Goal: Transaction & Acquisition: Purchase product/service

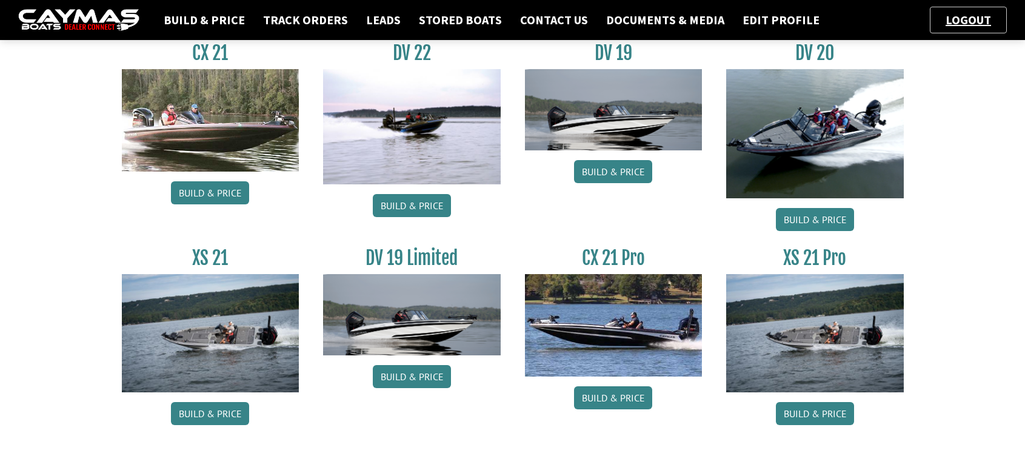
scroll to position [1473, 0]
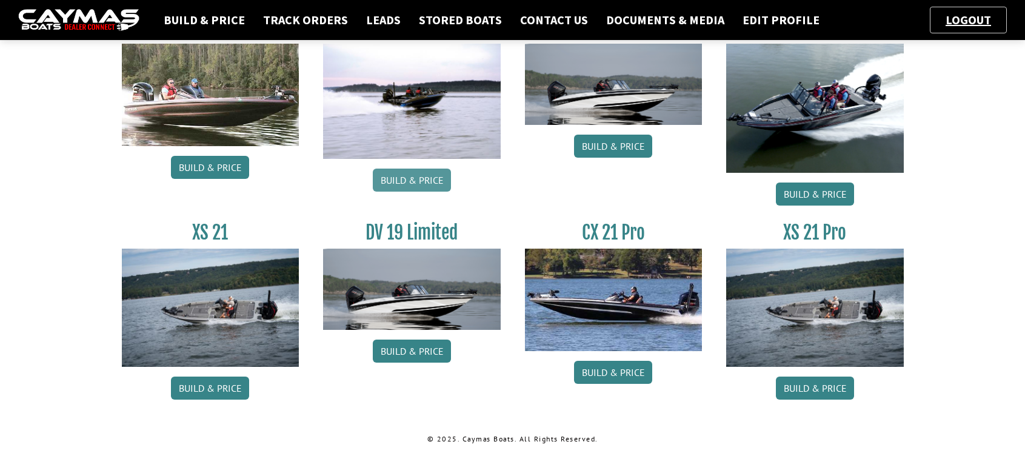
click at [432, 182] on link "Build & Price" at bounding box center [412, 180] width 78 height 23
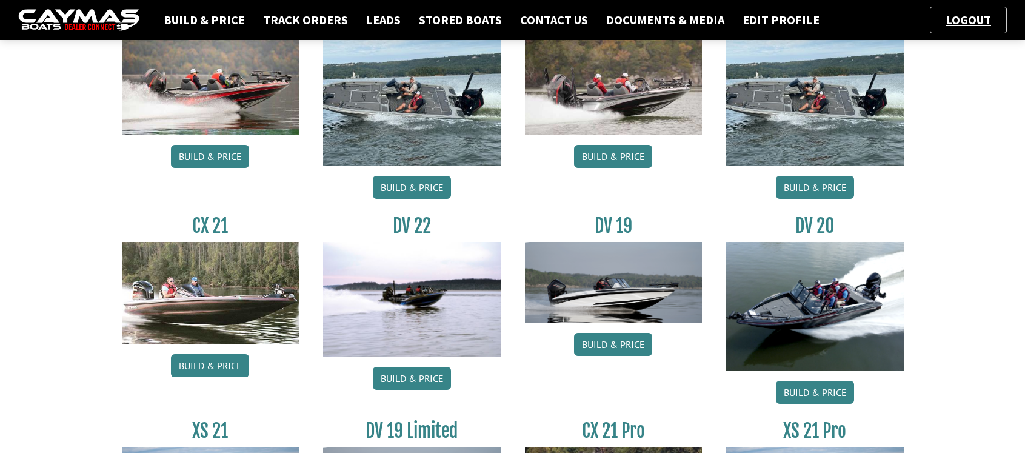
scroll to position [1313, 0]
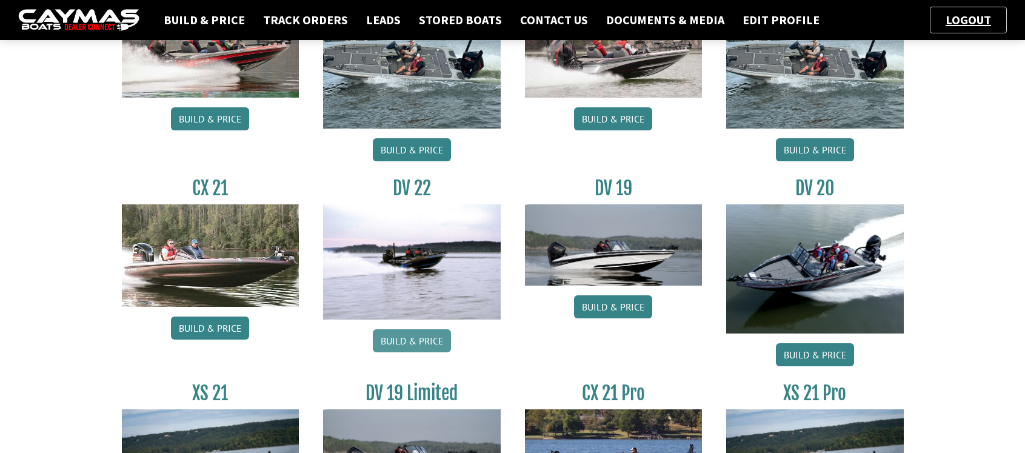
click at [415, 347] on link "Build & Price" at bounding box center [412, 340] width 78 height 23
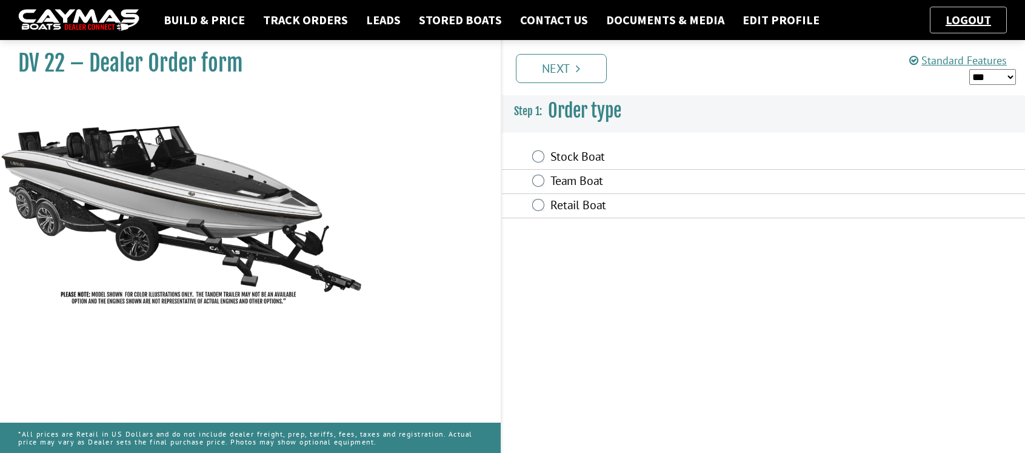
click at [558, 182] on label "Team Boat" at bounding box center [693, 182] width 285 height 18
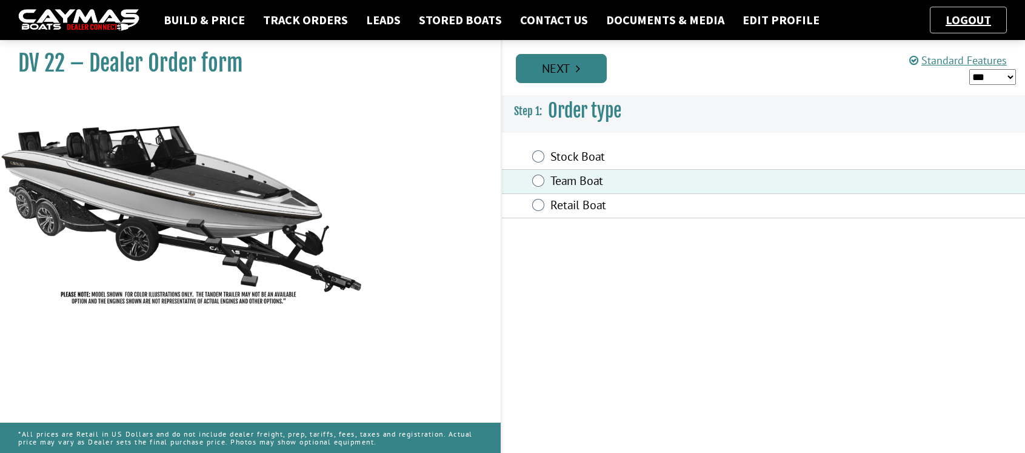
click at [560, 79] on link "Next" at bounding box center [561, 68] width 91 height 29
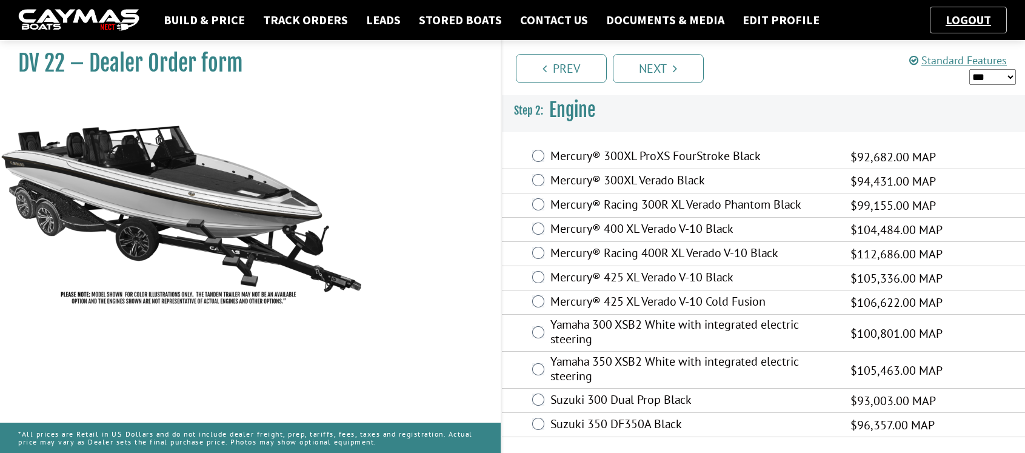
click at [598, 229] on label "Mercury® 400 XL Verado V-10 Black" at bounding box center [693, 230] width 285 height 18
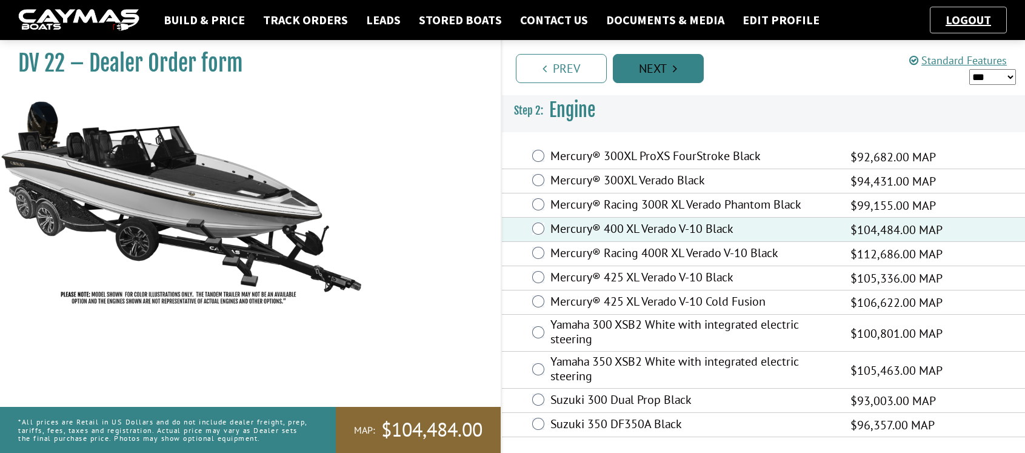
click at [641, 77] on link "Next" at bounding box center [658, 68] width 91 height 29
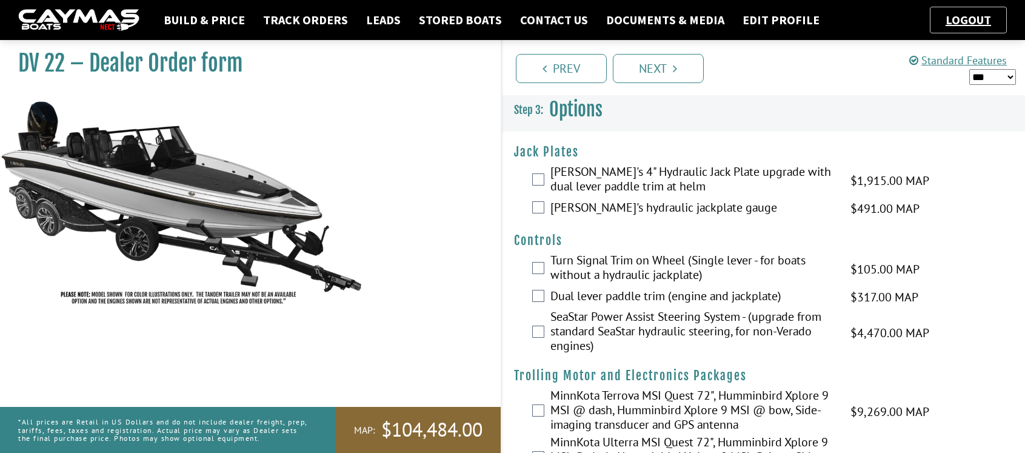
click at [599, 263] on label "Turn Signal Trim on Wheel (Single lever - for boats without a hydraulic jackpla…" at bounding box center [693, 269] width 285 height 32
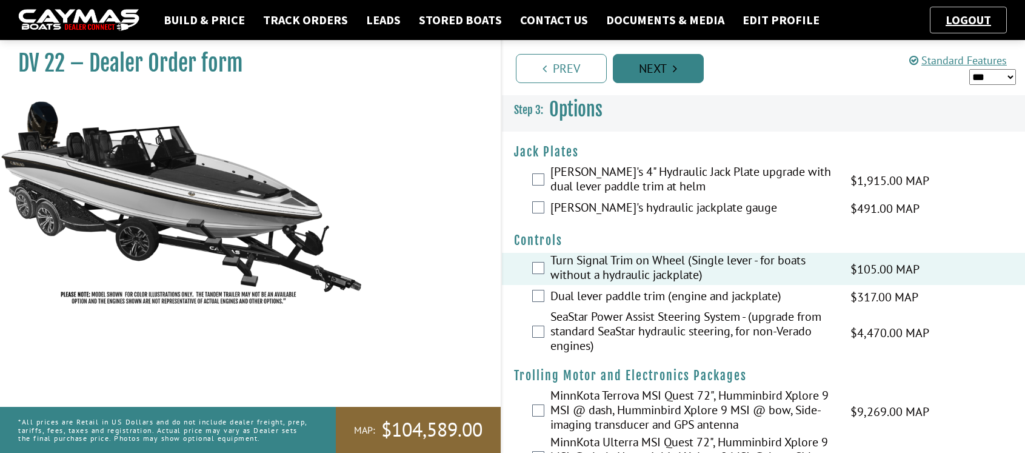
click at [636, 80] on link "Next" at bounding box center [658, 68] width 91 height 29
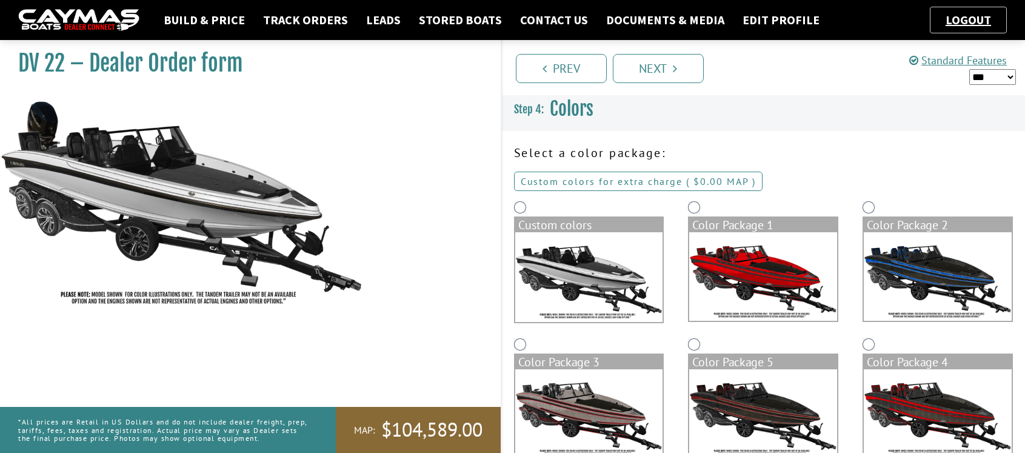
click at [624, 181] on link "Custom colors for extra charge ( $0.00 $0.00 MSRP $0.00 MAP $0.00 )" at bounding box center [638, 181] width 249 height 19
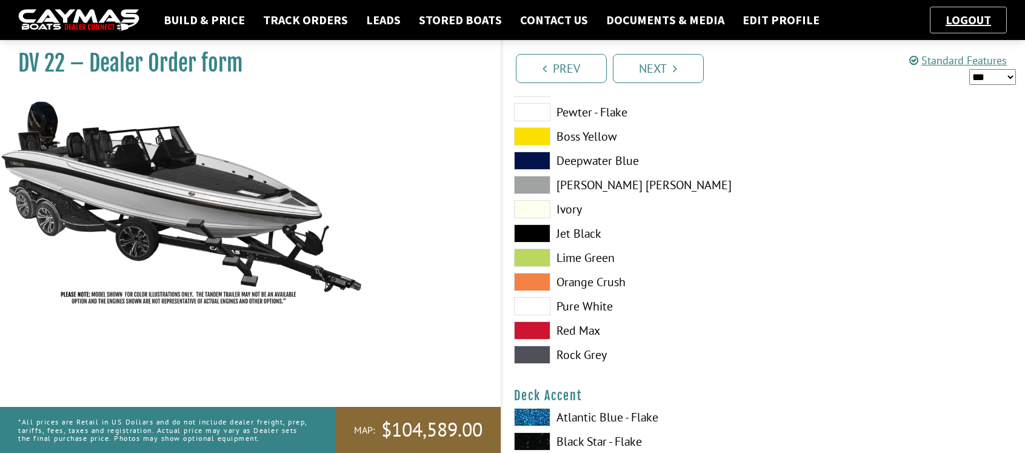
scroll to position [554, 0]
click at [535, 306] on span at bounding box center [532, 305] width 36 height 18
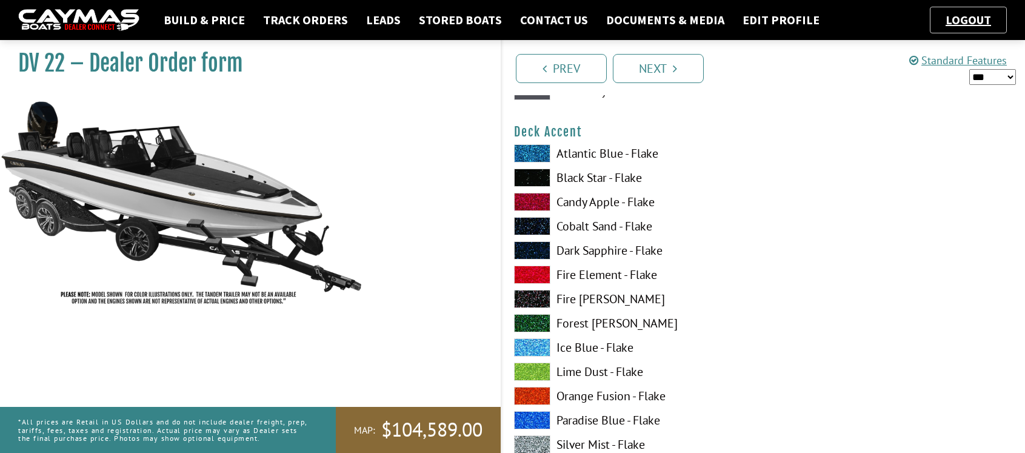
scroll to position [824, 0]
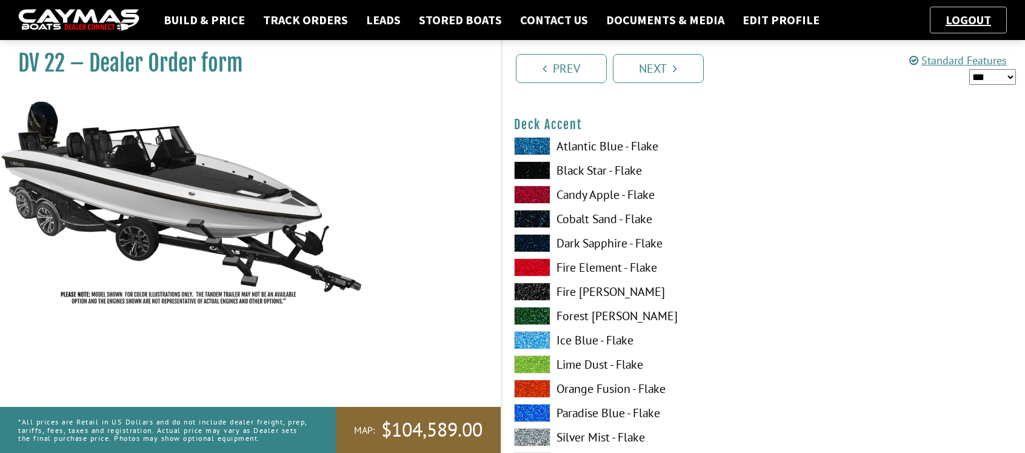
click at [534, 169] on span at bounding box center [532, 170] width 36 height 18
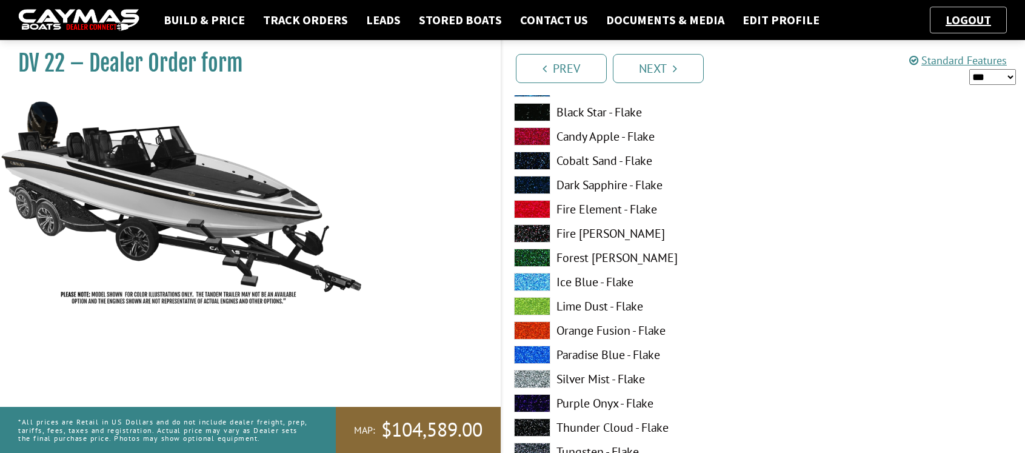
scroll to position [1625, 0]
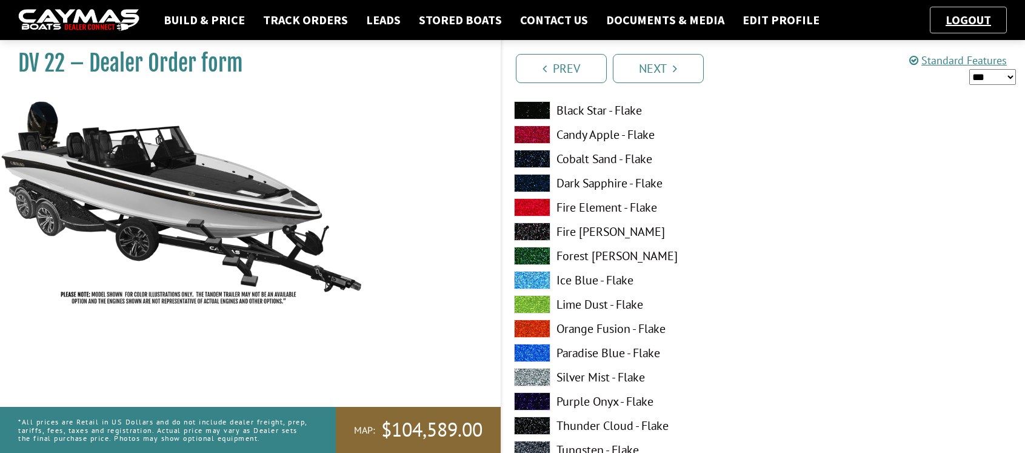
click at [532, 206] on span at bounding box center [532, 207] width 36 height 18
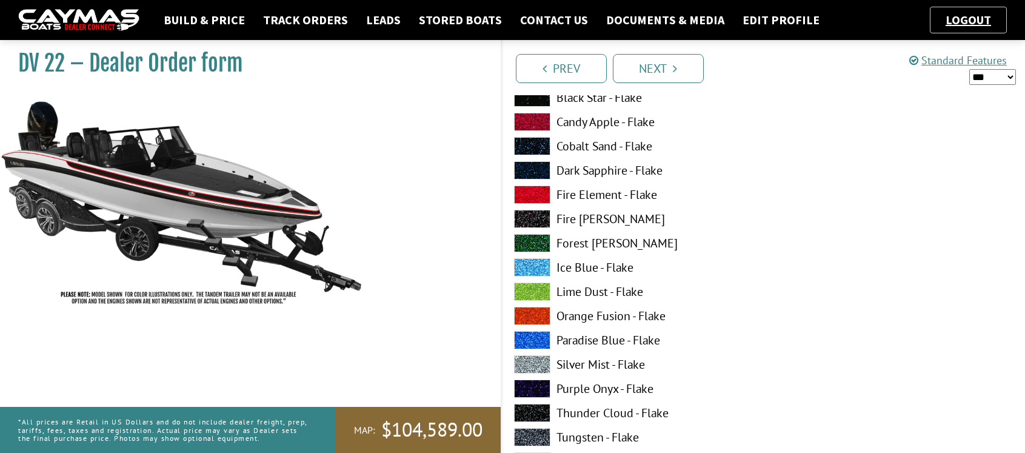
scroll to position [1619, 0]
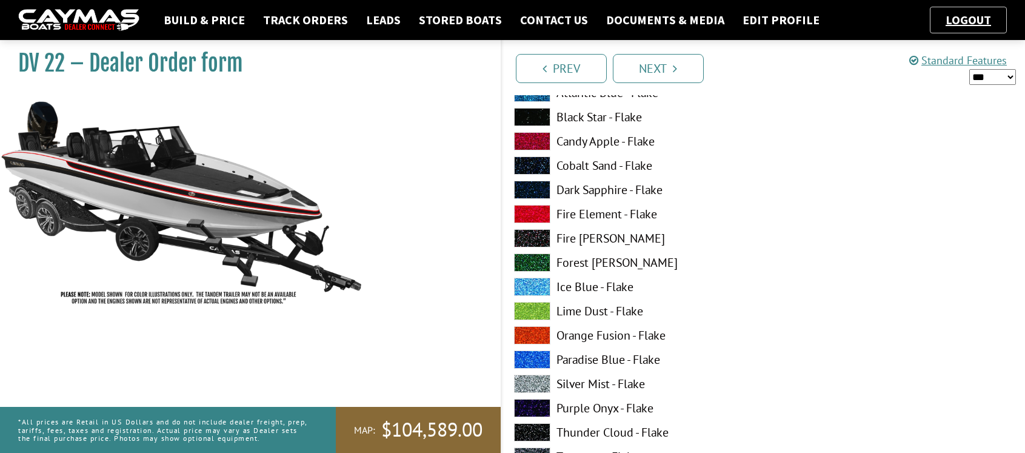
click at [538, 137] on span at bounding box center [532, 141] width 36 height 18
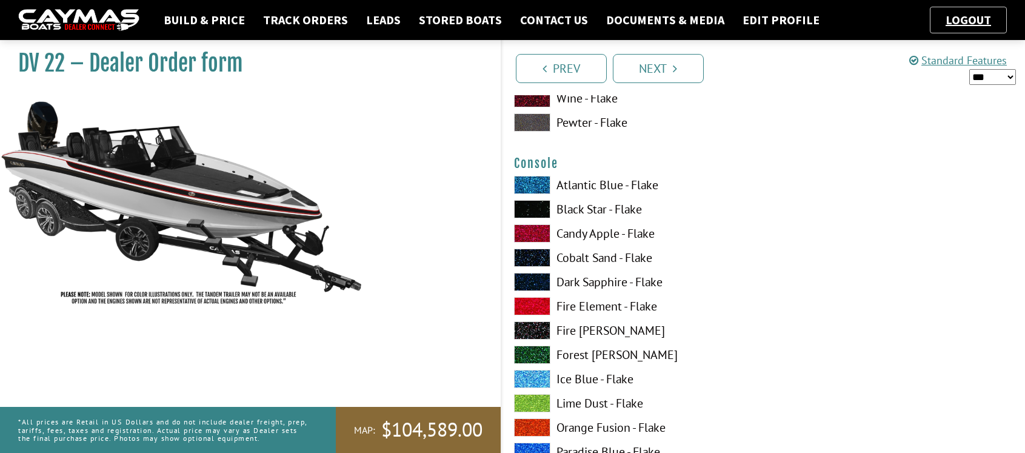
scroll to position [2036, 0]
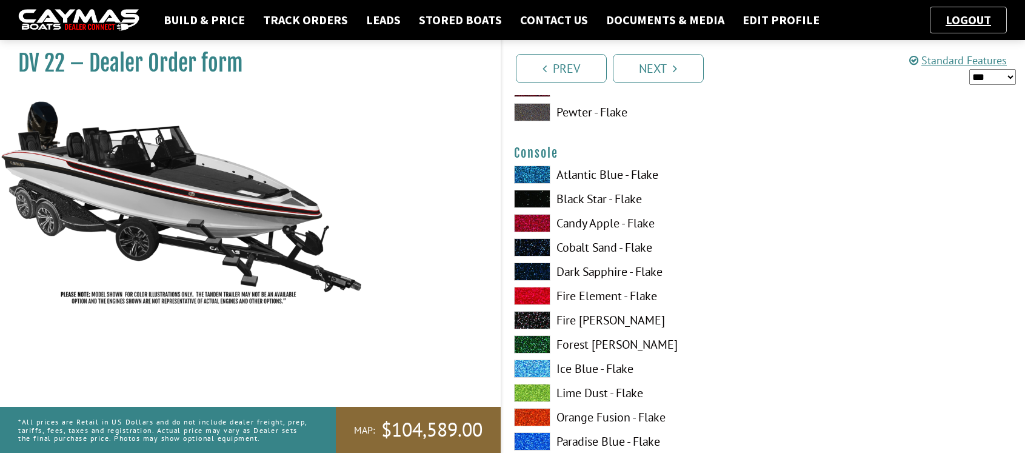
click at [531, 194] on span at bounding box center [532, 199] width 36 height 18
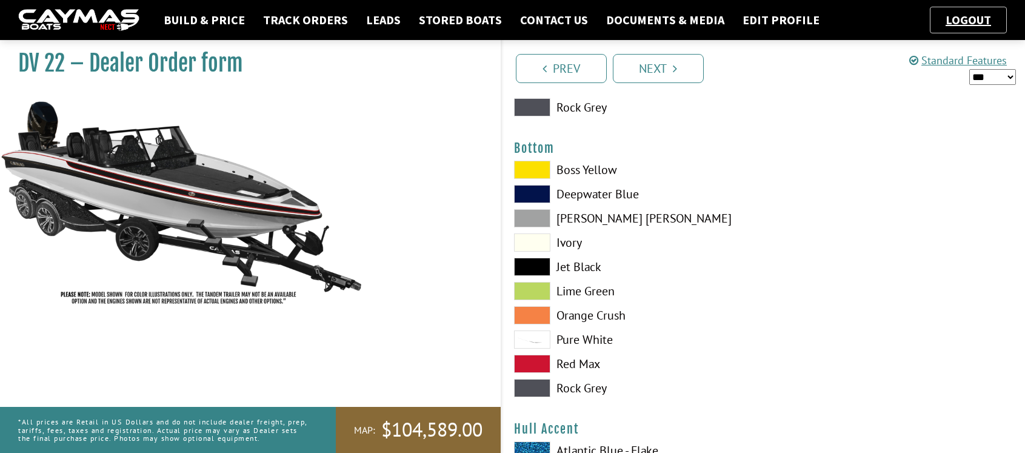
click at [538, 264] on span at bounding box center [532, 267] width 36 height 18
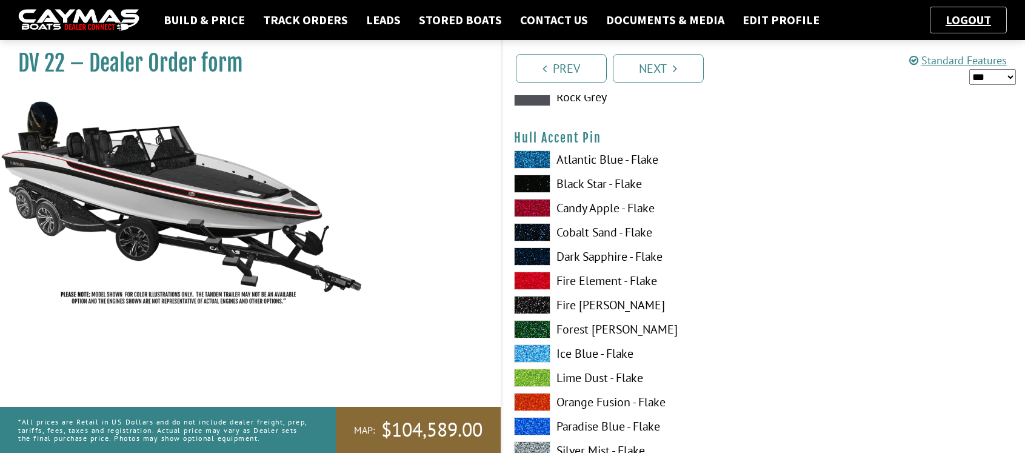
scroll to position [3818, 0]
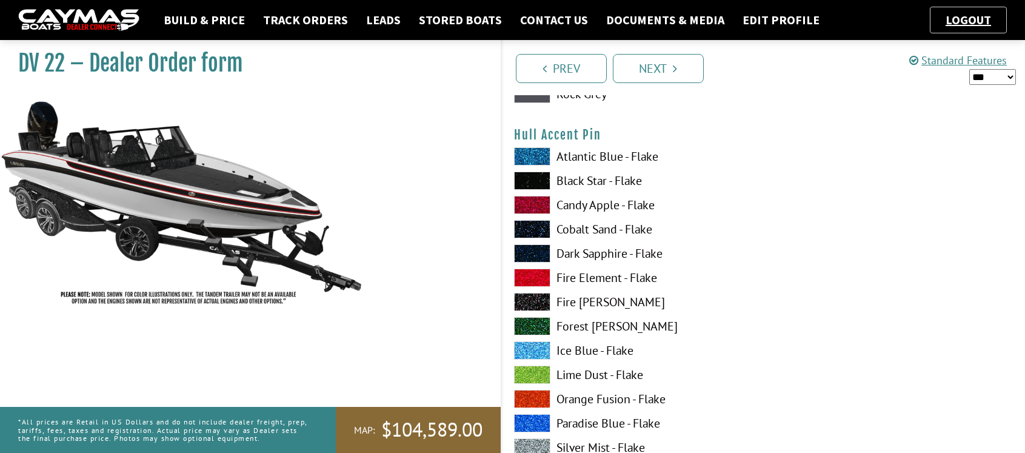
click at [541, 181] on span at bounding box center [532, 181] width 36 height 18
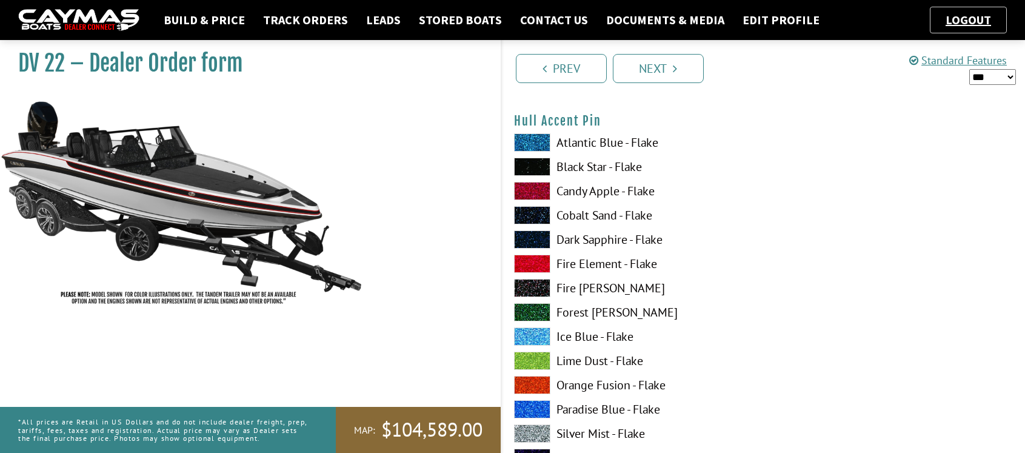
scroll to position [3838, 0]
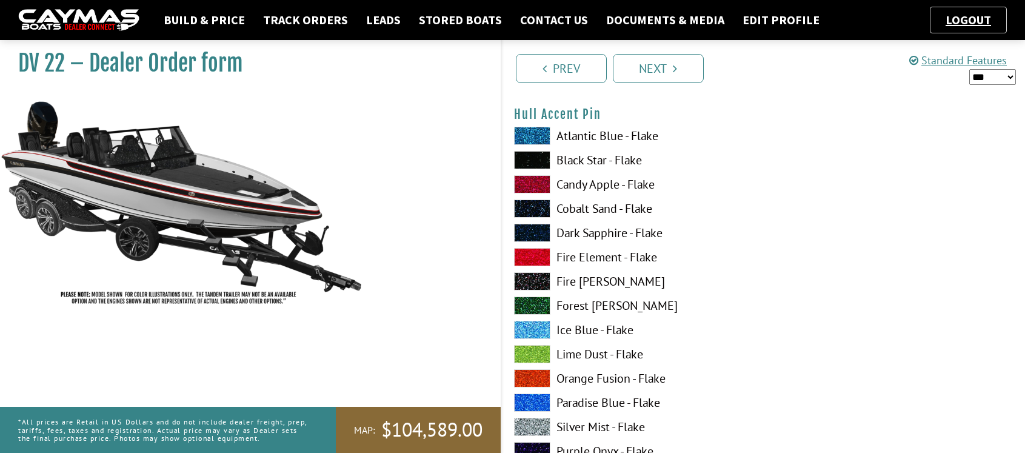
click at [527, 184] on span at bounding box center [532, 184] width 36 height 18
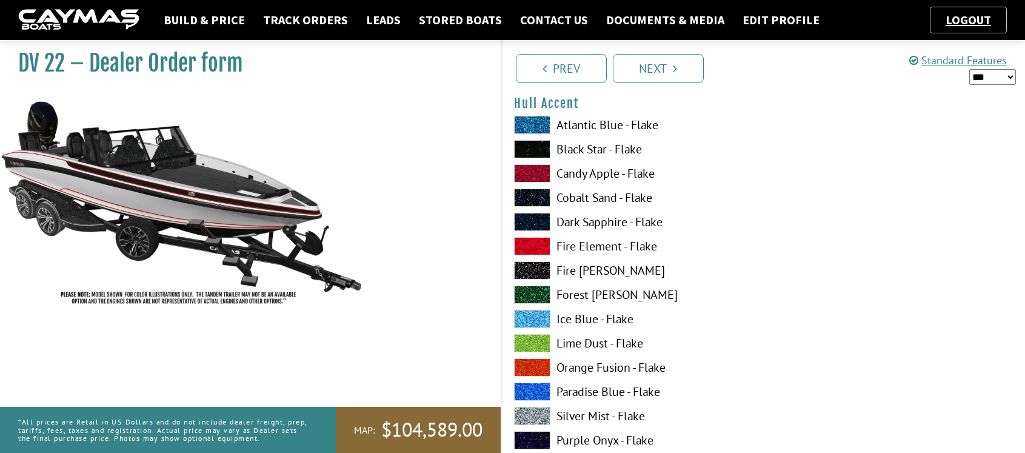
scroll to position [3105, 0]
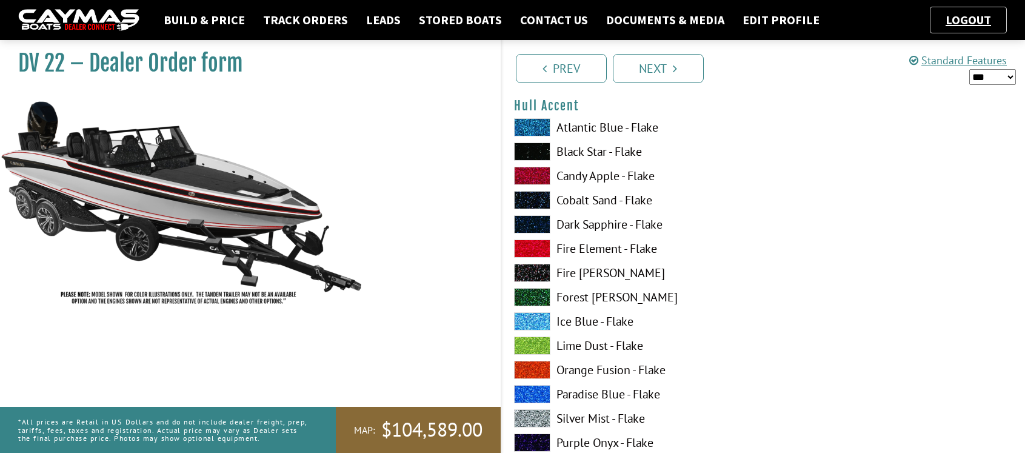
click at [533, 153] on span at bounding box center [532, 151] width 36 height 18
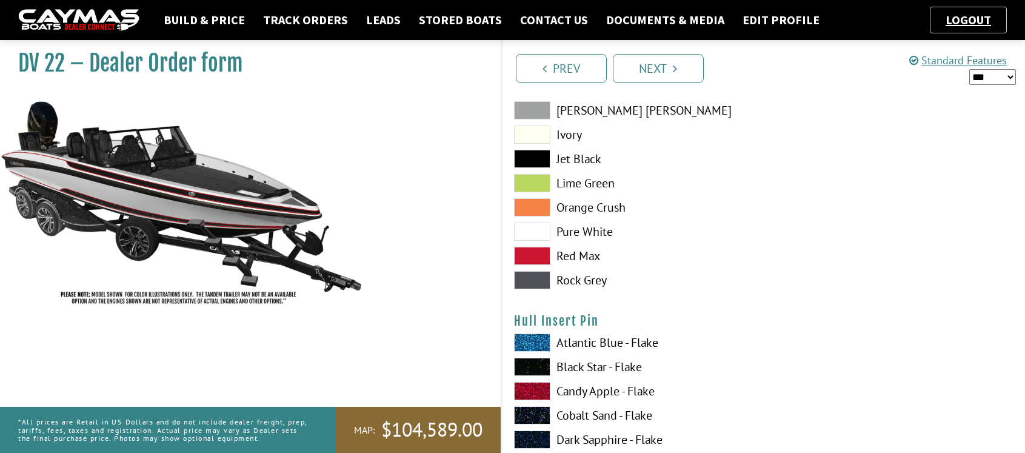
scroll to position [4873, 0]
click at [532, 229] on span at bounding box center [532, 231] width 36 height 18
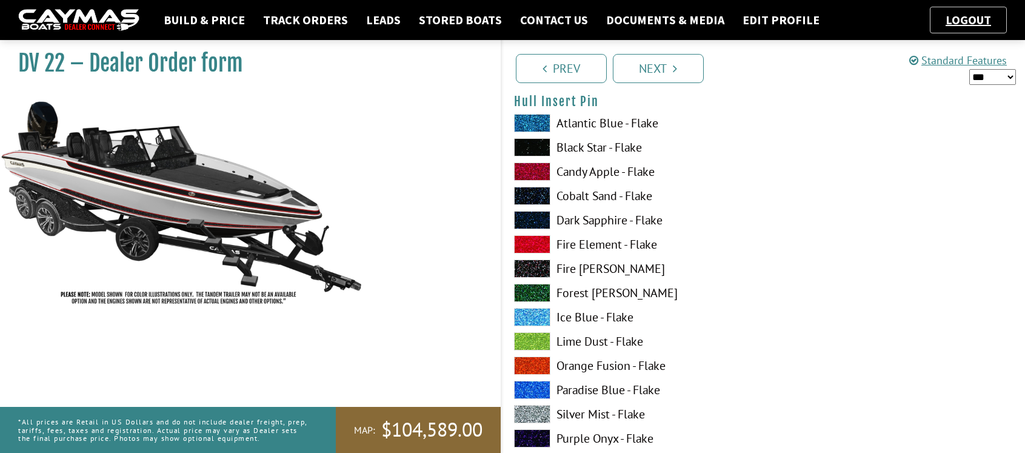
scroll to position [5093, 0]
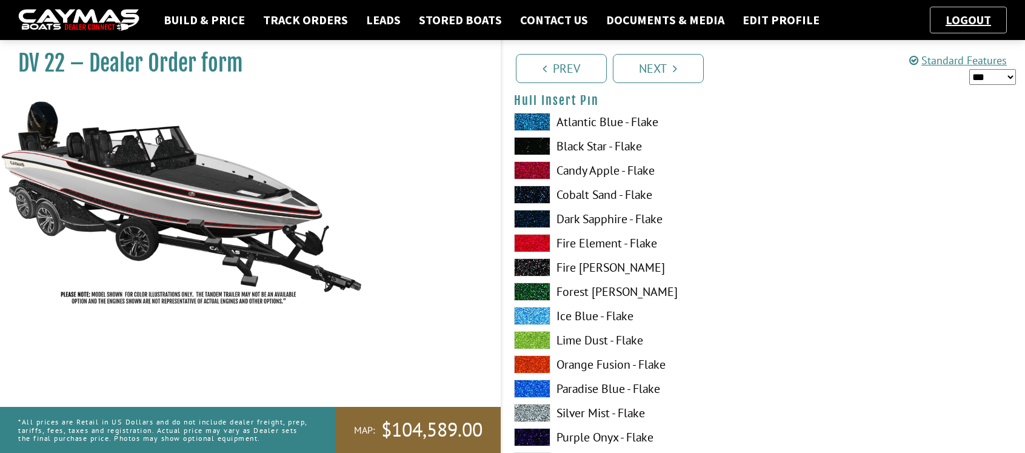
click at [535, 163] on span at bounding box center [532, 170] width 36 height 18
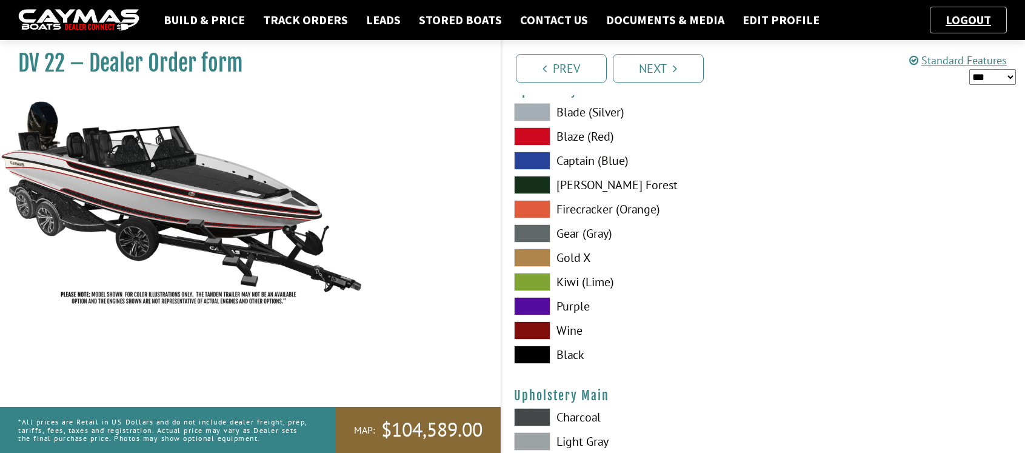
scroll to position [5714, 0]
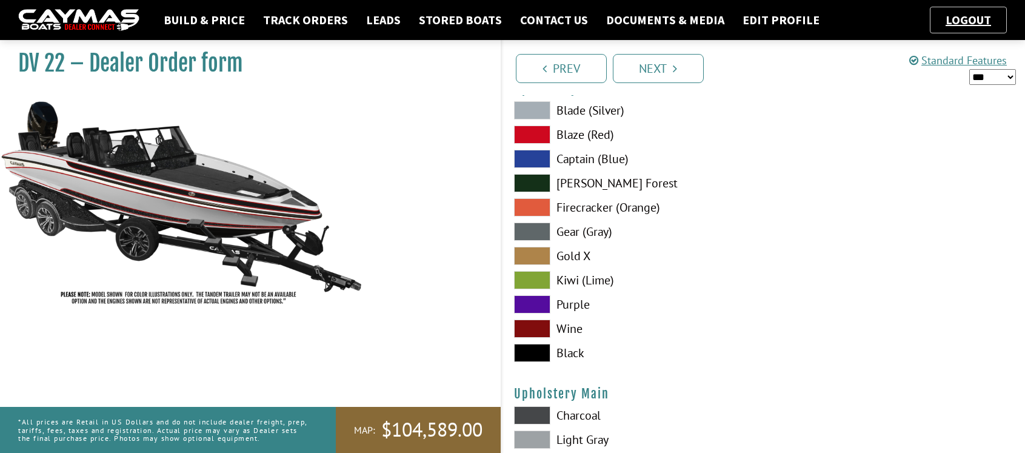
click at [542, 351] on span at bounding box center [532, 353] width 36 height 18
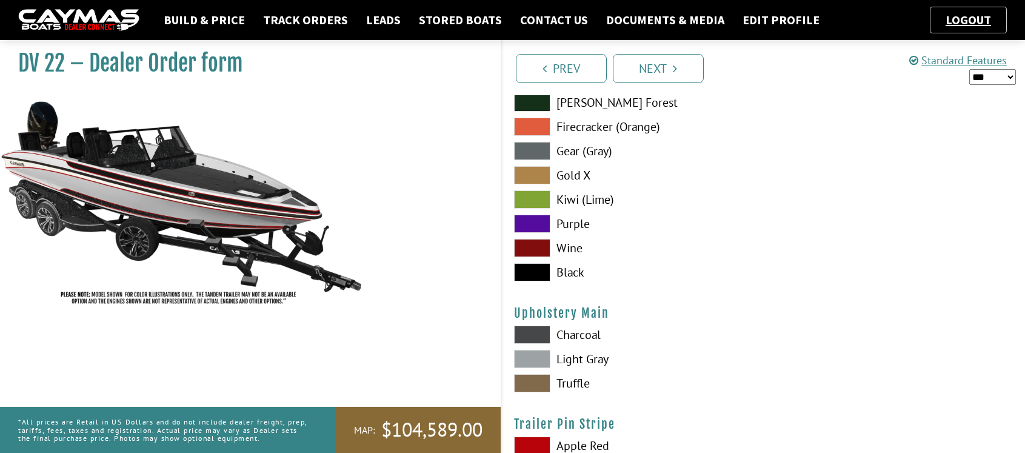
scroll to position [5808, 0]
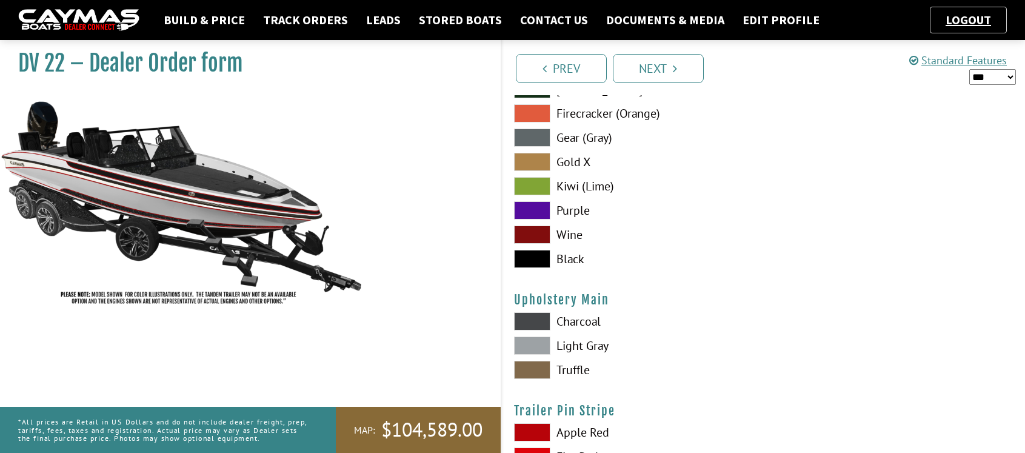
click at [544, 323] on span at bounding box center [532, 321] width 36 height 18
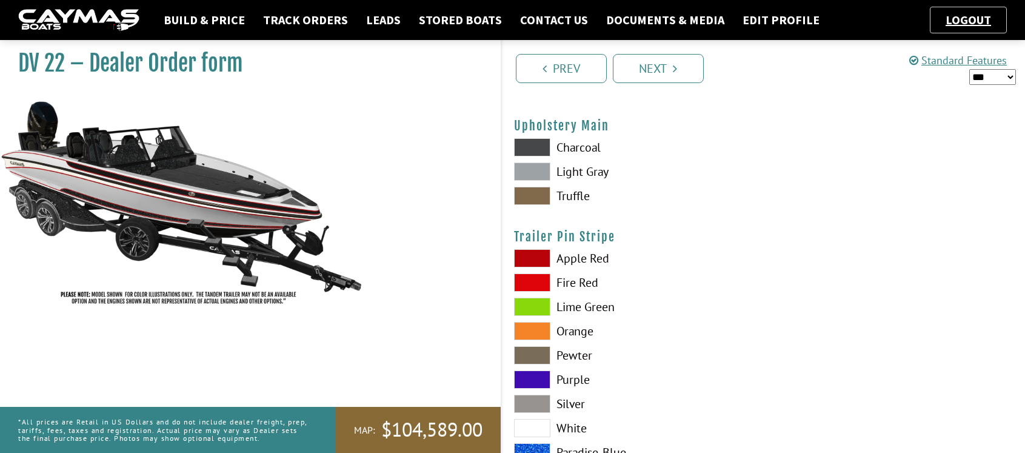
scroll to position [5987, 0]
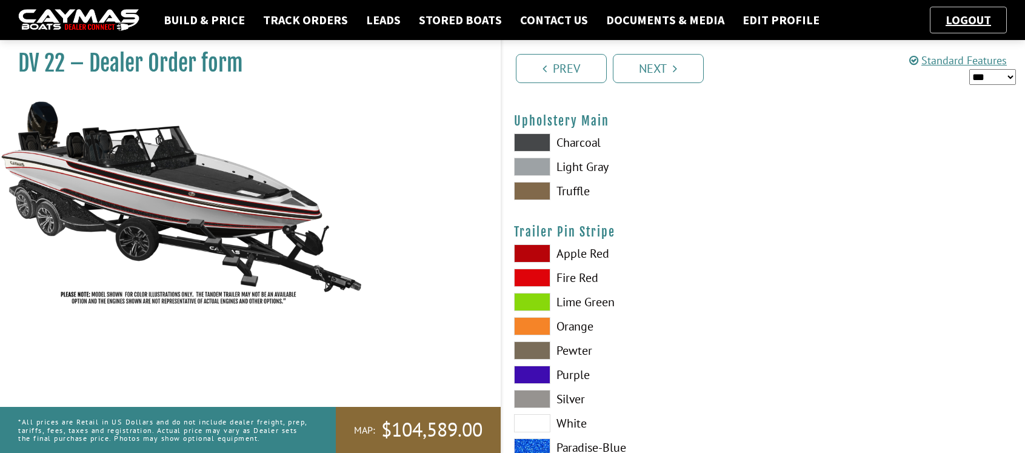
click at [533, 250] on span at bounding box center [532, 253] width 36 height 18
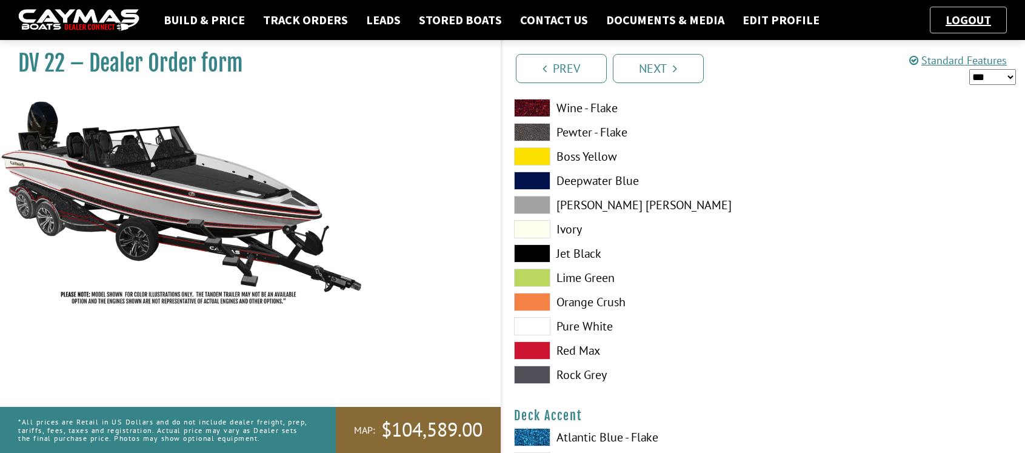
scroll to position [534, 0]
click at [540, 203] on span at bounding box center [532, 204] width 36 height 18
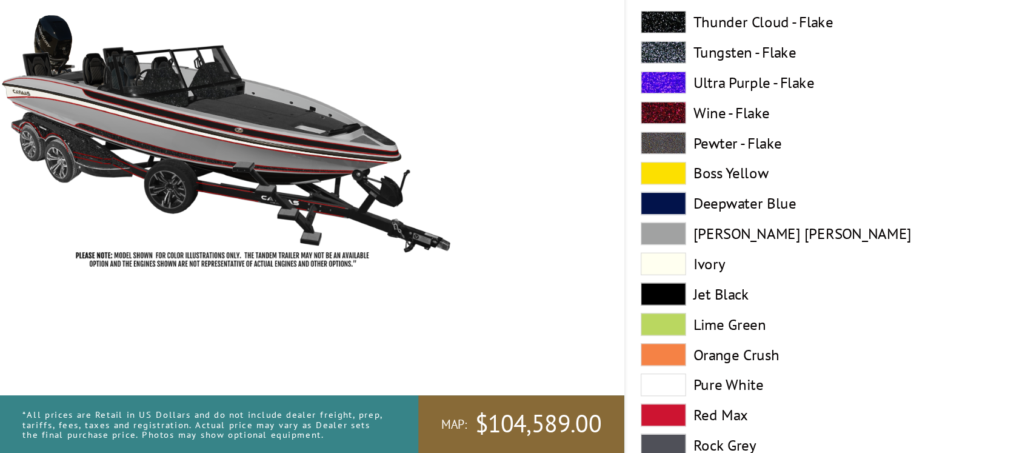
scroll to position [1203, 0]
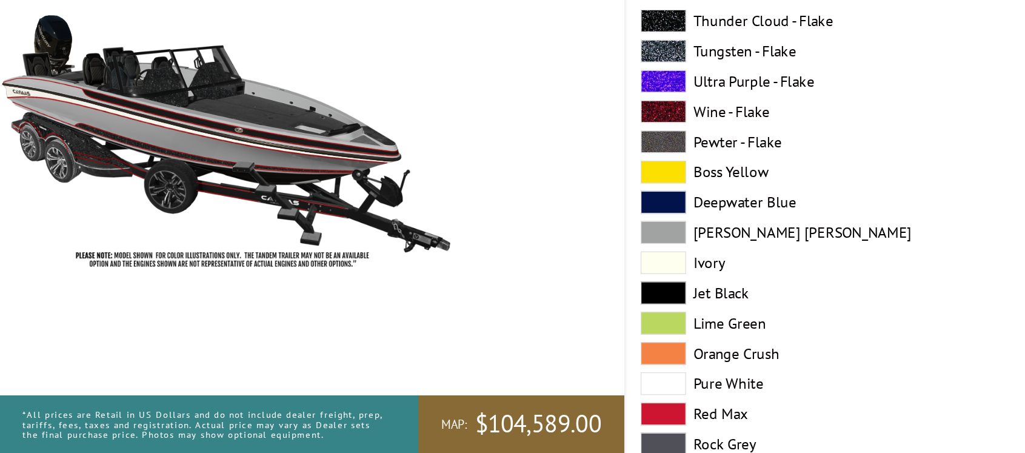
click at [540, 278] on span at bounding box center [532, 276] width 36 height 18
click at [530, 327] on span at bounding box center [532, 324] width 36 height 18
click at [534, 276] on span at bounding box center [532, 276] width 36 height 18
click at [540, 324] on span at bounding box center [532, 324] width 36 height 18
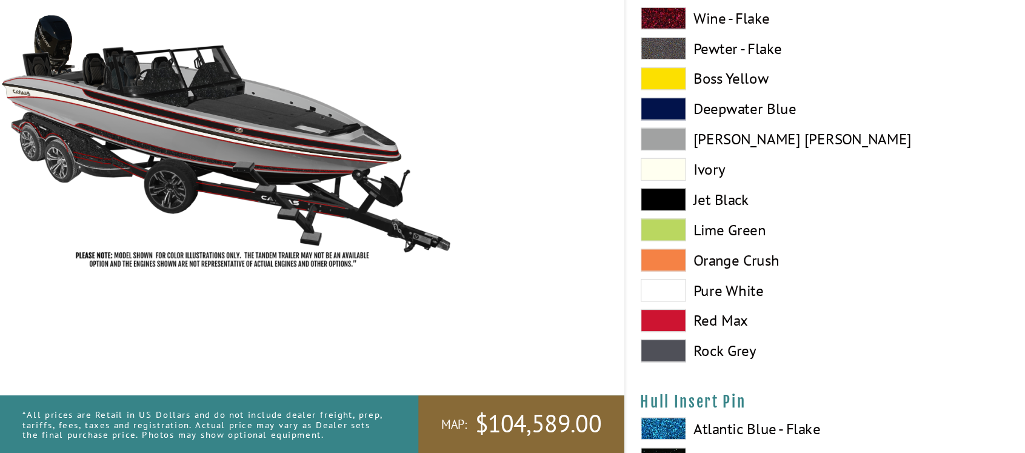
scroll to position [4836, 0]
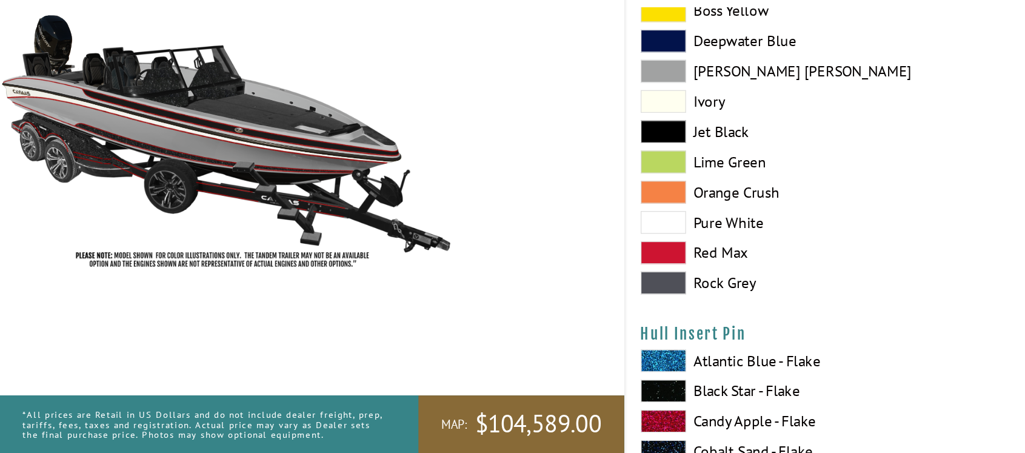
click at [535, 138] on span at bounding box center [532, 147] width 36 height 18
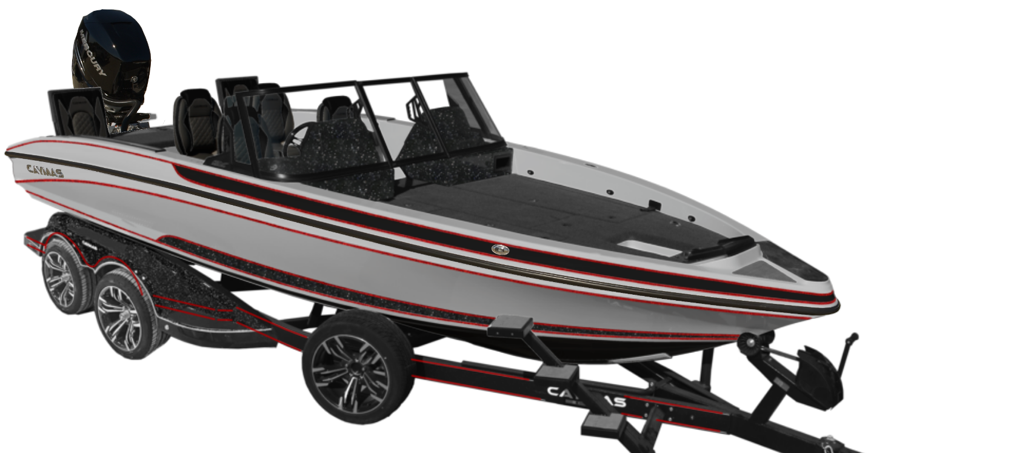
scroll to position [4835, 0]
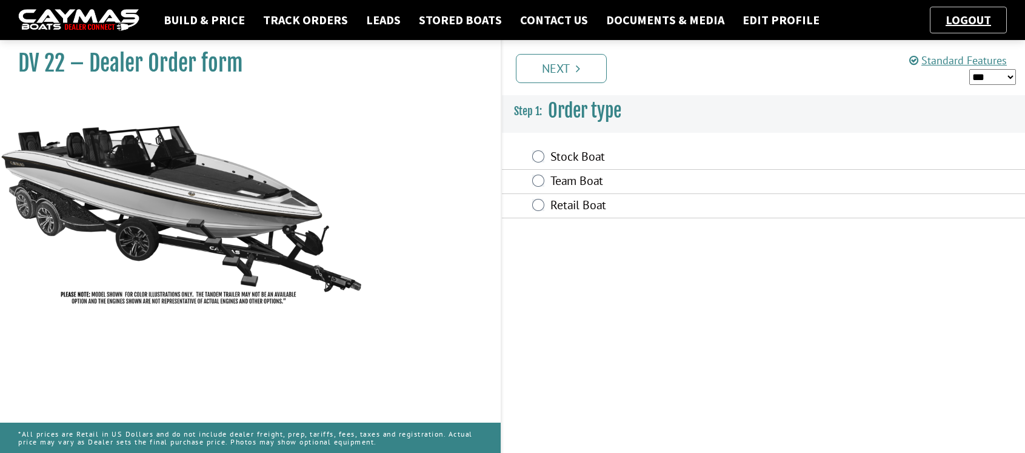
click at [545, 158] on div "Stock Boat" at bounding box center [764, 158] width 524 height 24
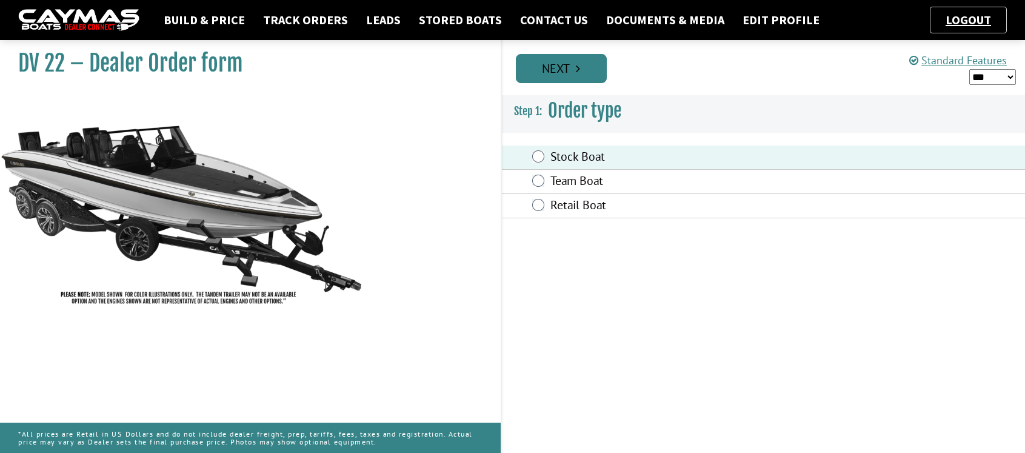
click at [579, 68] on icon "Pagination" at bounding box center [578, 68] width 4 height 12
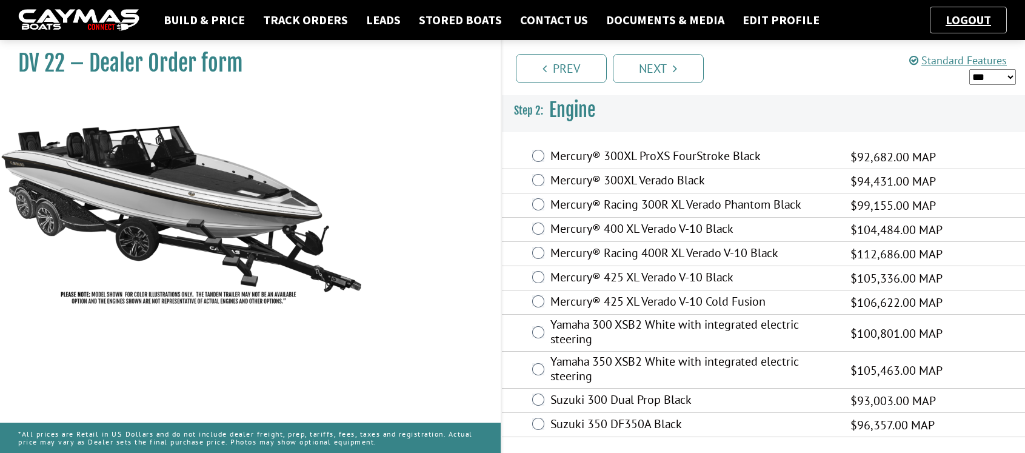
click at [620, 182] on label "Mercury® 300XL Verado Black" at bounding box center [693, 182] width 285 height 18
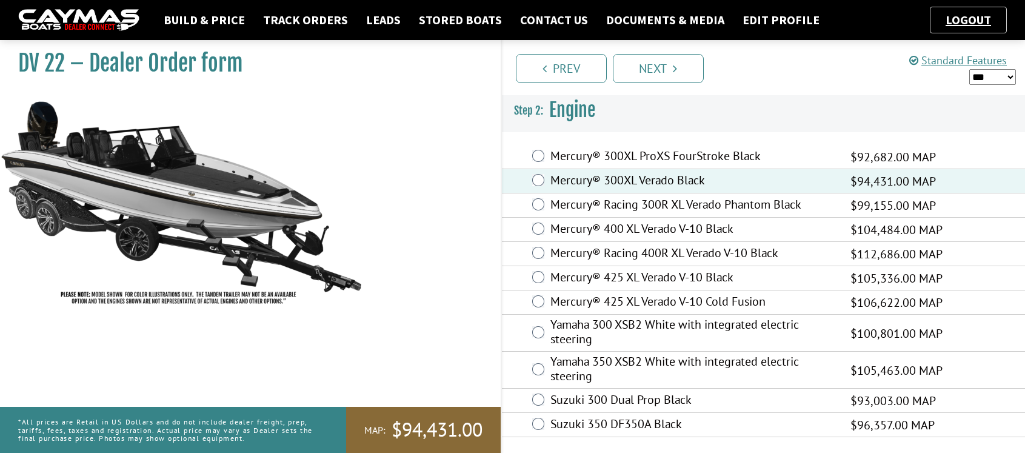
click at [632, 276] on label "Mercury® 425 XL Verado V-10 Black" at bounding box center [693, 279] width 285 height 18
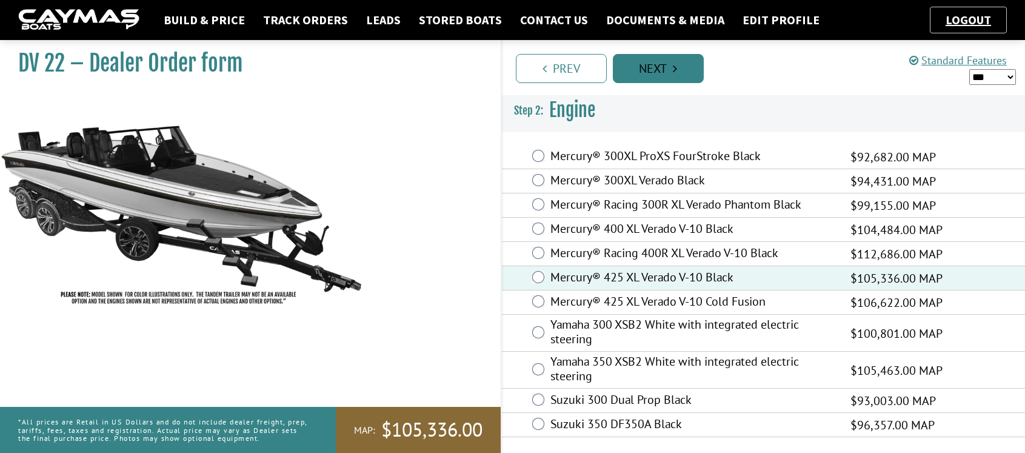
click at [682, 73] on link "Next" at bounding box center [658, 68] width 91 height 29
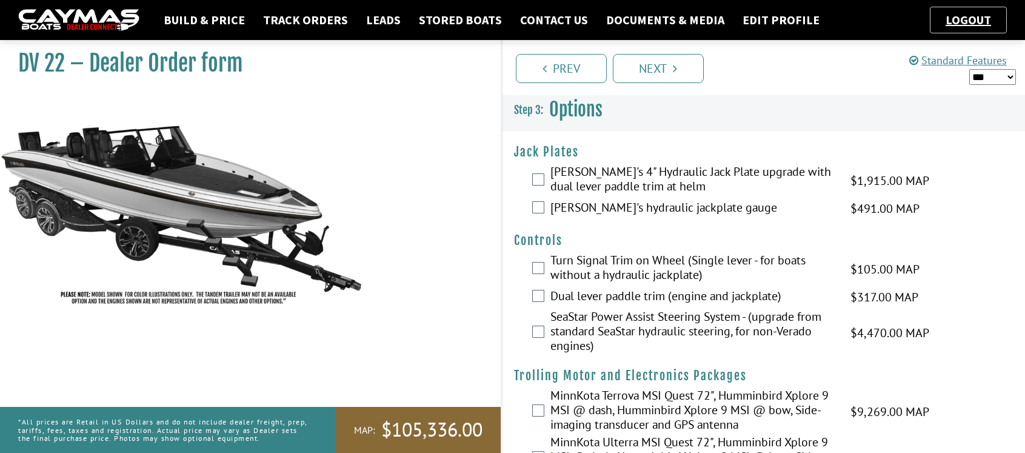
click at [623, 184] on label "[PERSON_NAME]'s 4" Hydraulic Jack Plate upgrade with dual lever paddle trim at …" at bounding box center [693, 180] width 285 height 32
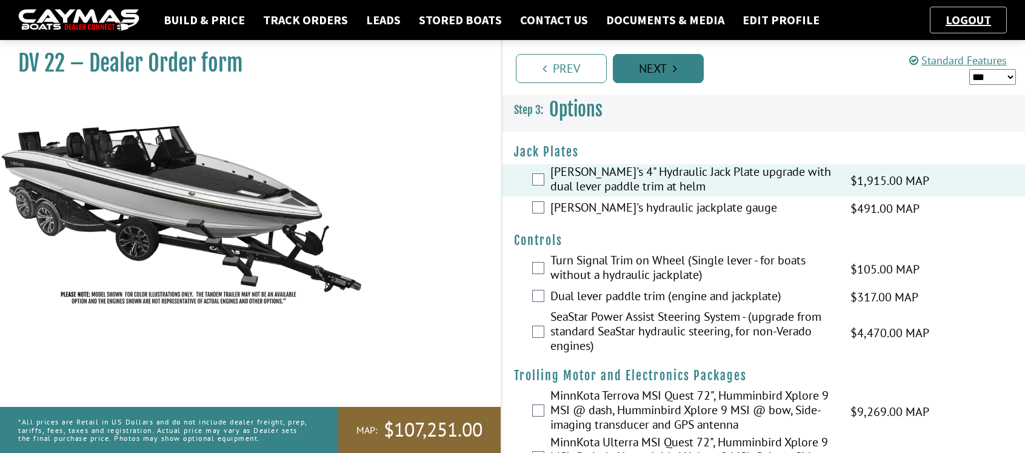
click at [663, 72] on link "Next" at bounding box center [658, 68] width 91 height 29
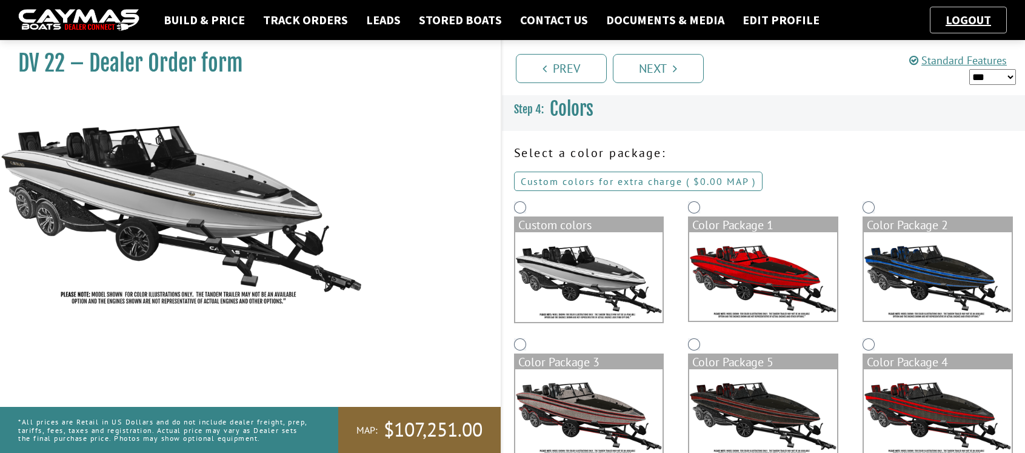
click at [631, 178] on link "Custom colors for extra charge ( $0.00 $0.00 MSRP $0.00 MAP $0.00 )" at bounding box center [638, 181] width 249 height 19
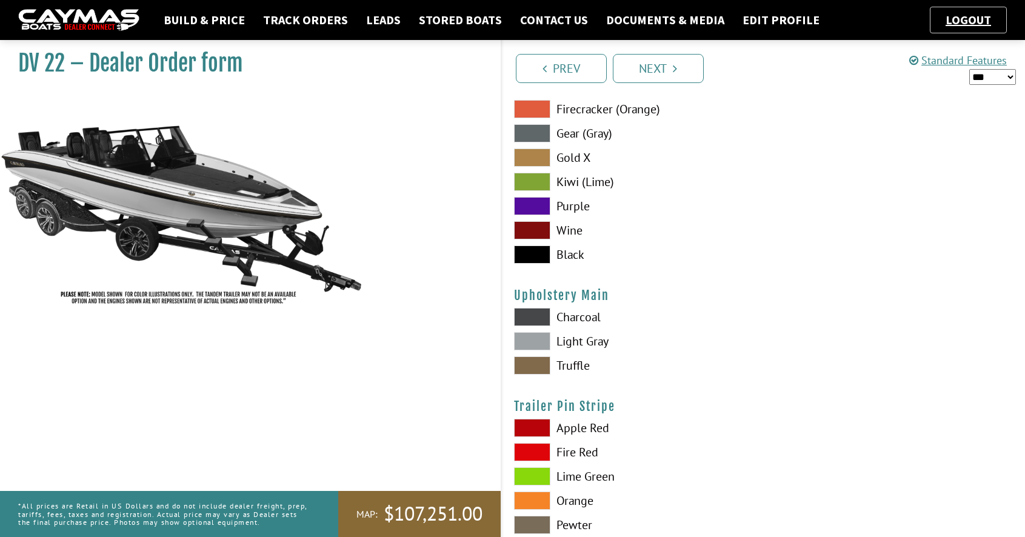
scroll to position [5817, 0]
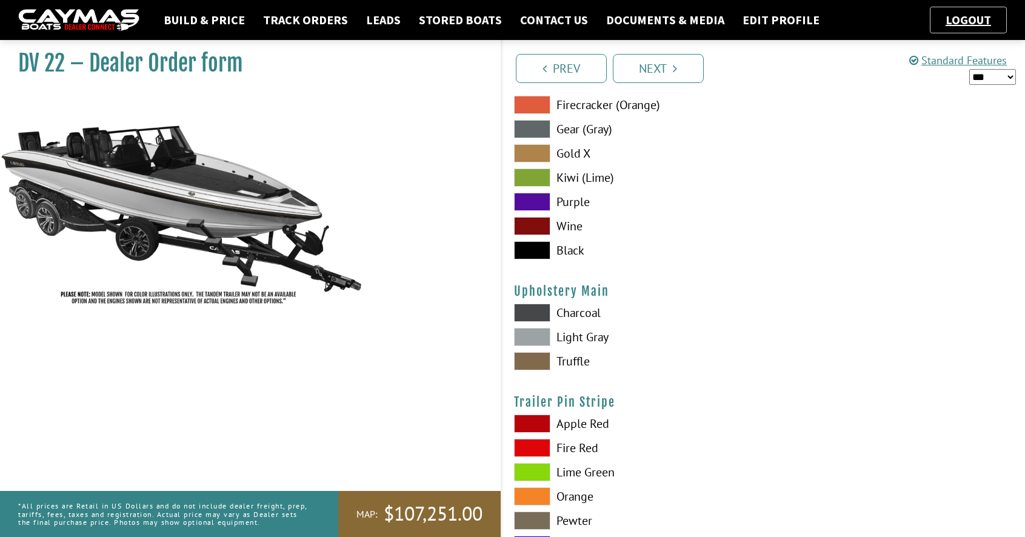
click at [545, 340] on span at bounding box center [532, 337] width 36 height 18
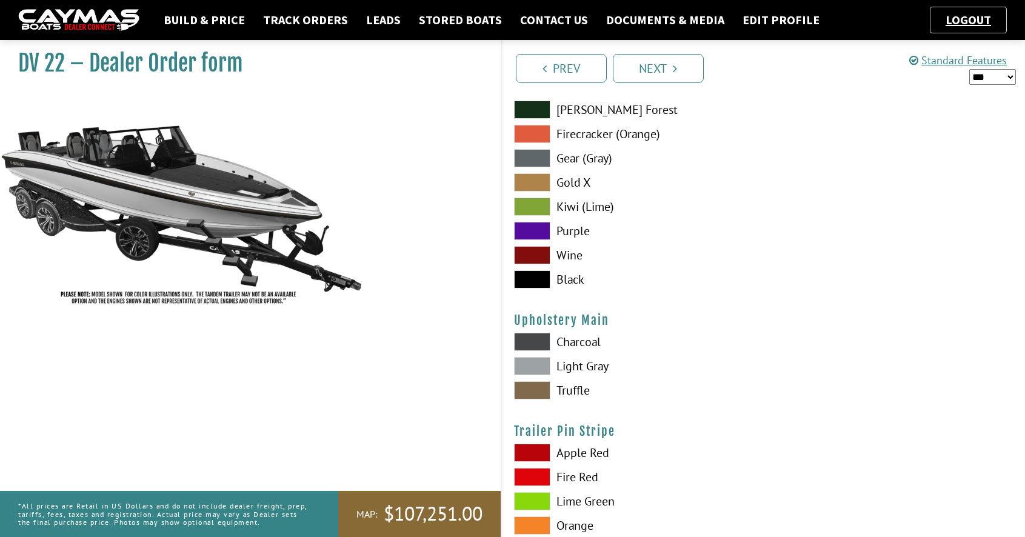
scroll to position [5781, 0]
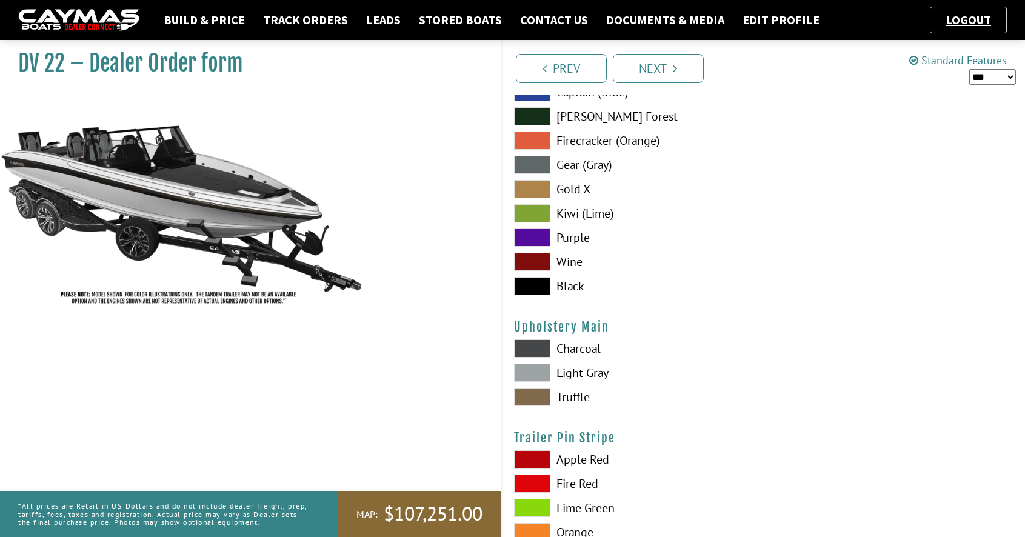
click at [534, 288] on span at bounding box center [532, 286] width 36 height 18
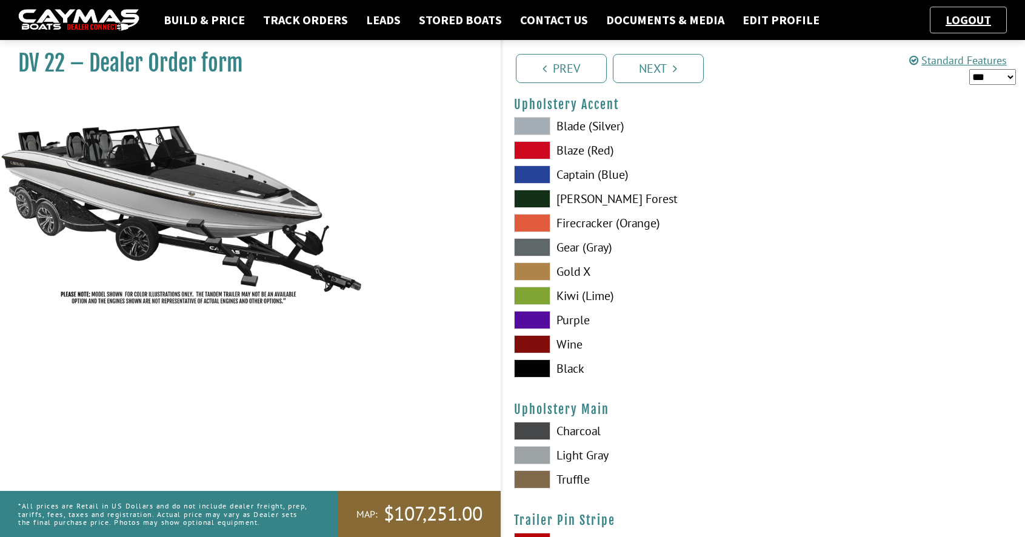
scroll to position [5702, 0]
